Goal: Transaction & Acquisition: Purchase product/service

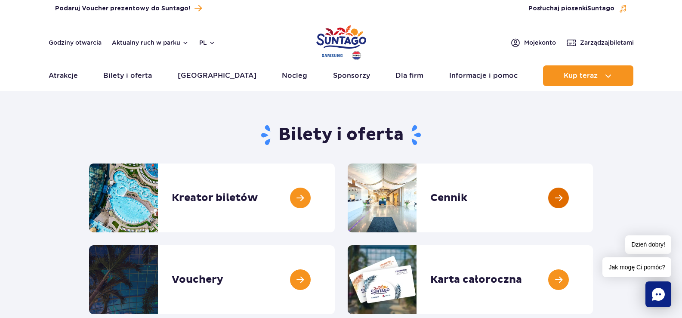
click at [593, 197] on link at bounding box center [593, 197] width 0 height 69
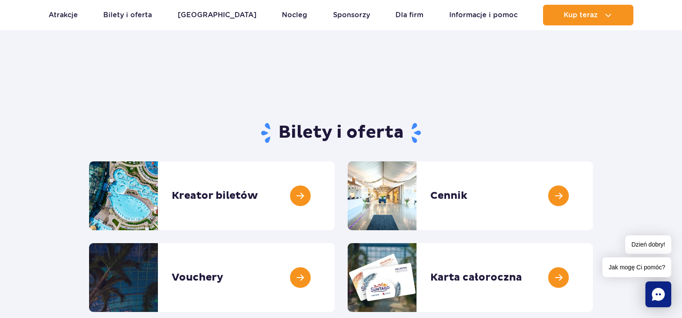
scroll to position [117, 0]
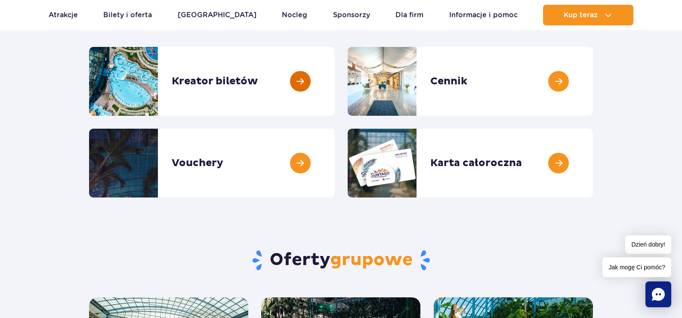
click at [335, 83] on link at bounding box center [335, 81] width 0 height 69
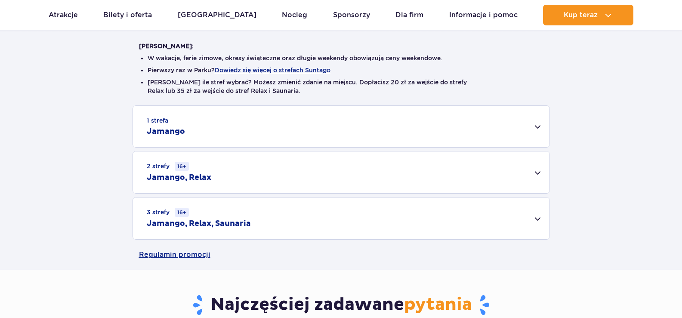
scroll to position [181, 0]
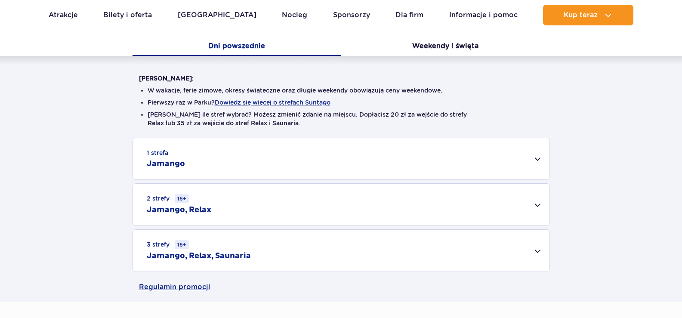
click at [542, 157] on div "1 strefa Jamango" at bounding box center [341, 158] width 416 height 41
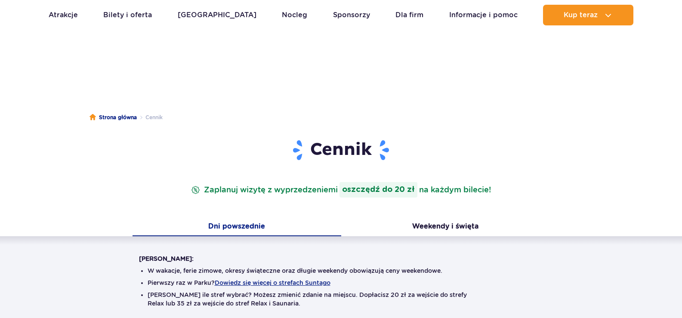
scroll to position [0, 0]
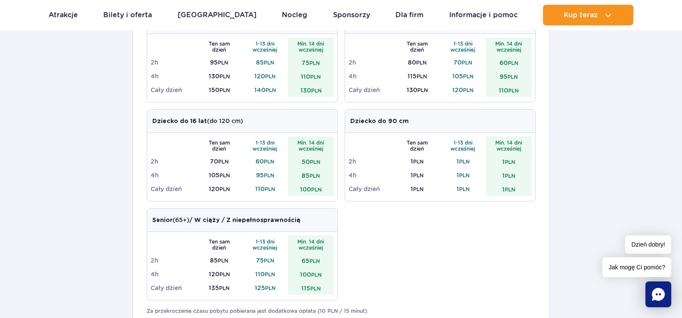
scroll to position [249, 0]
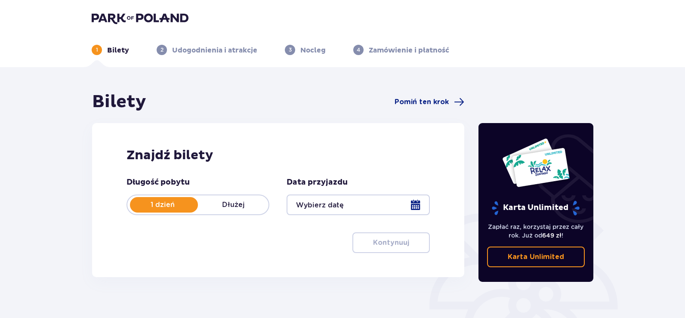
click at [143, 9] on header "1 Bilety 2 Udogodnienia i atrakcje 3 Nocleg 4 Zamówienie i płatność" at bounding box center [342, 33] width 685 height 67
click at [145, 16] on img at bounding box center [140, 18] width 97 height 12
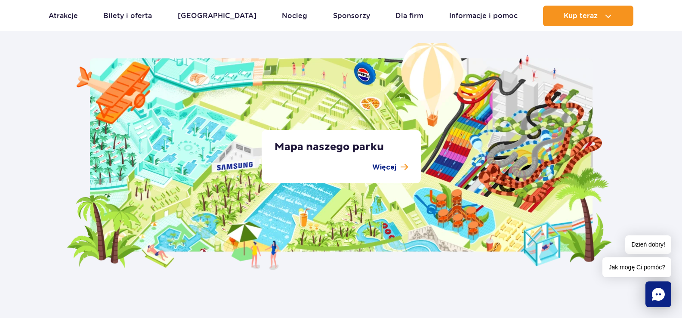
scroll to position [1606, 0]
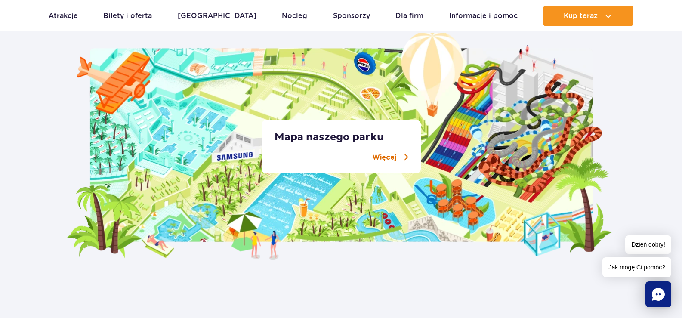
click at [402, 160] on span at bounding box center [403, 157] width 7 height 8
